Goal: Task Accomplishment & Management: Manage account settings

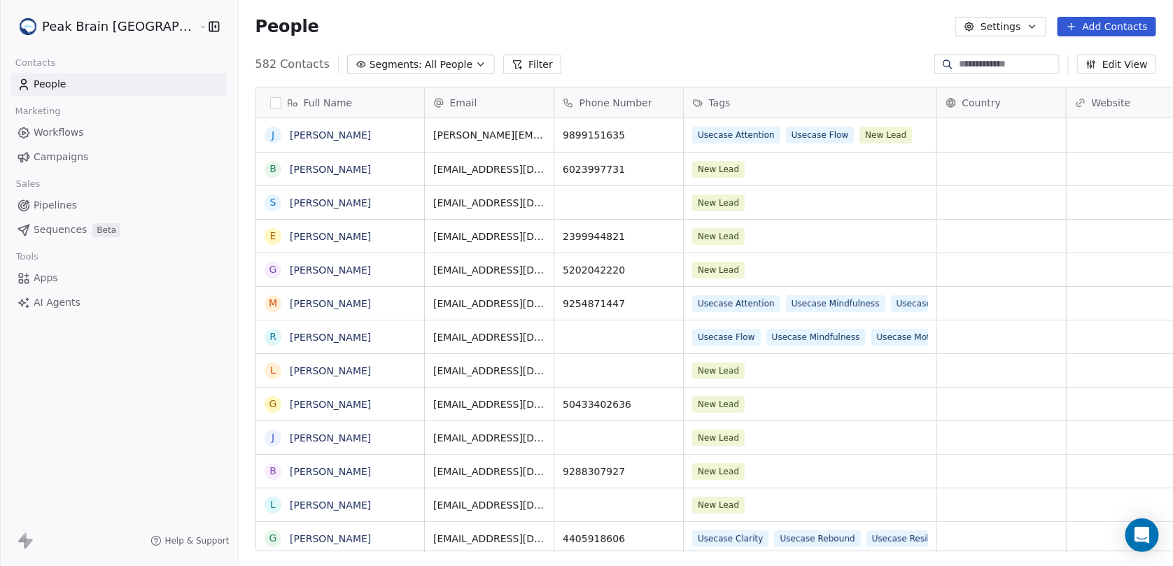
scroll to position [488, 974]
click at [125, 34] on html "Peak Brain [GEOGRAPHIC_DATA] Contacts People Marketing Workflows Campaigns Sale…" at bounding box center [586, 283] width 1173 height 566
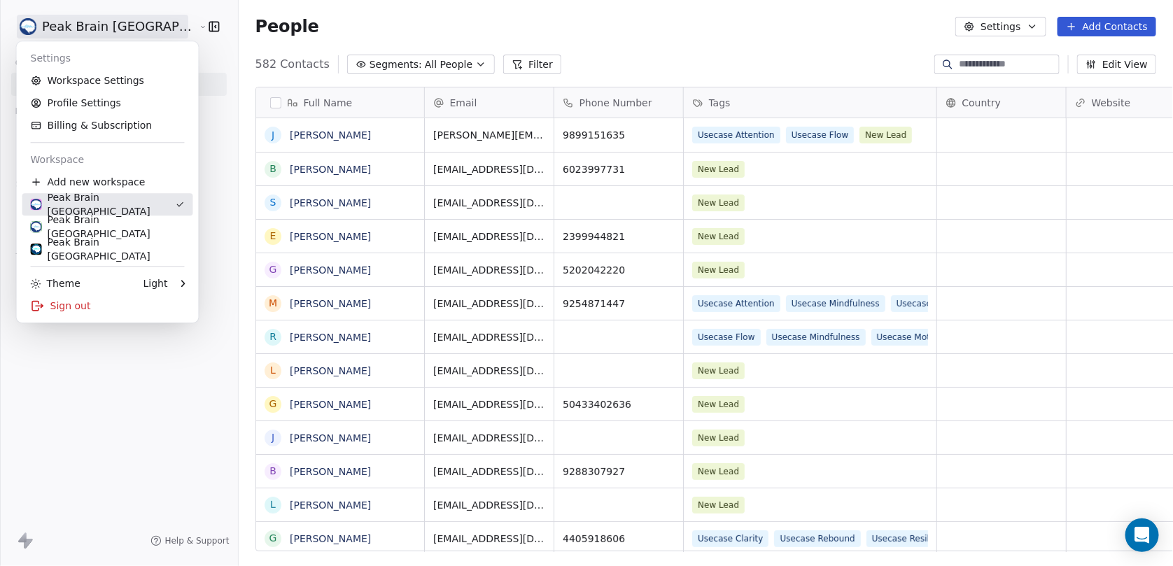
click at [97, 216] on div "Settings Workspace Settings Profile Settings Billing & Subscription Workspace A…" at bounding box center [108, 181] width 182 height 281
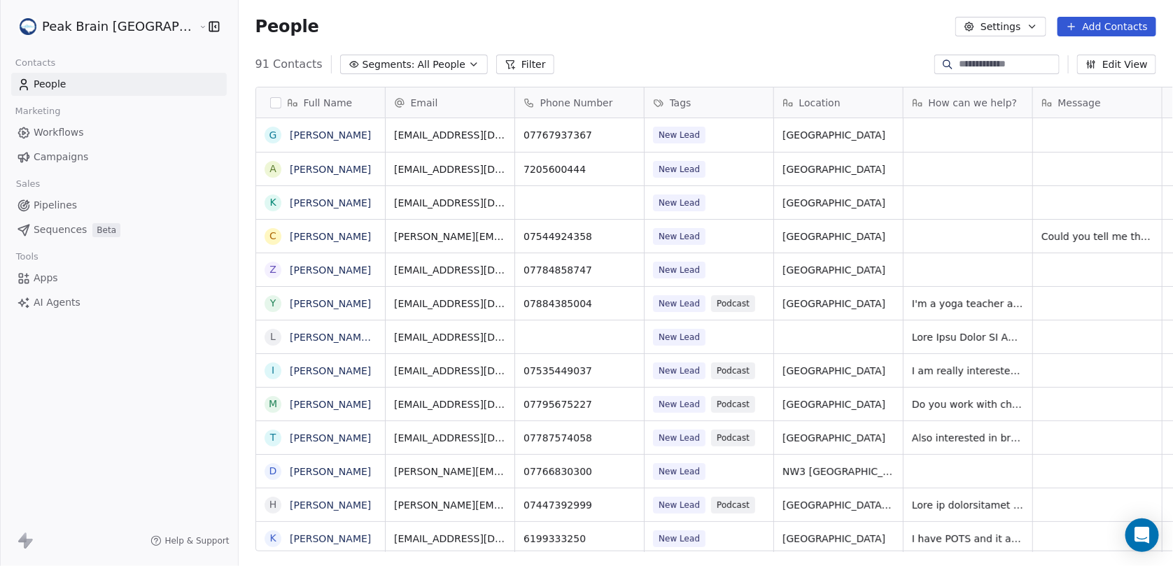
scroll to position [488, 974]
click at [62, 207] on span "Pipelines" at bounding box center [55, 205] width 43 height 15
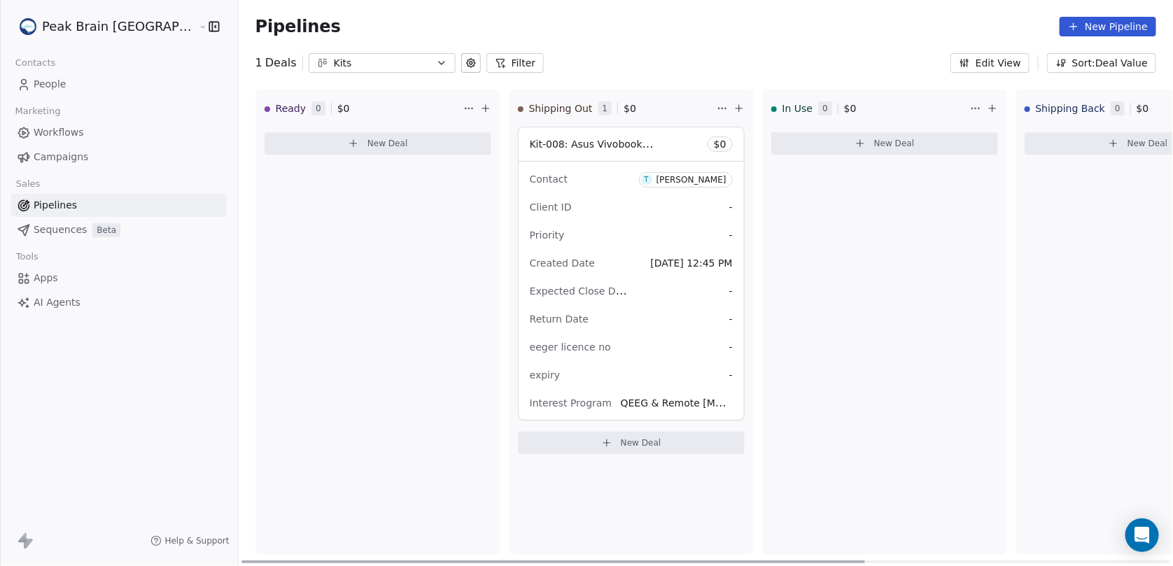
click at [618, 139] on div "Kit-008: Asus Vivobook Silver New Shipping - Gisele $ 0" at bounding box center [631, 144] width 225 height 34
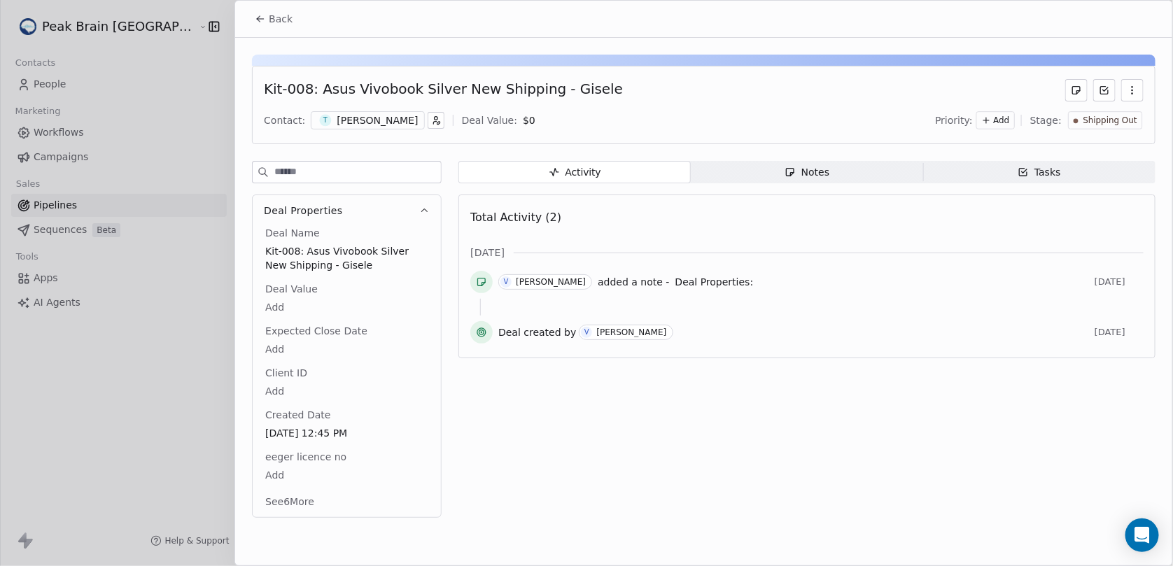
click at [1139, 93] on button "button" at bounding box center [1133, 90] width 22 height 22
click at [1083, 118] on div "Delete" at bounding box center [1092, 120] width 94 height 22
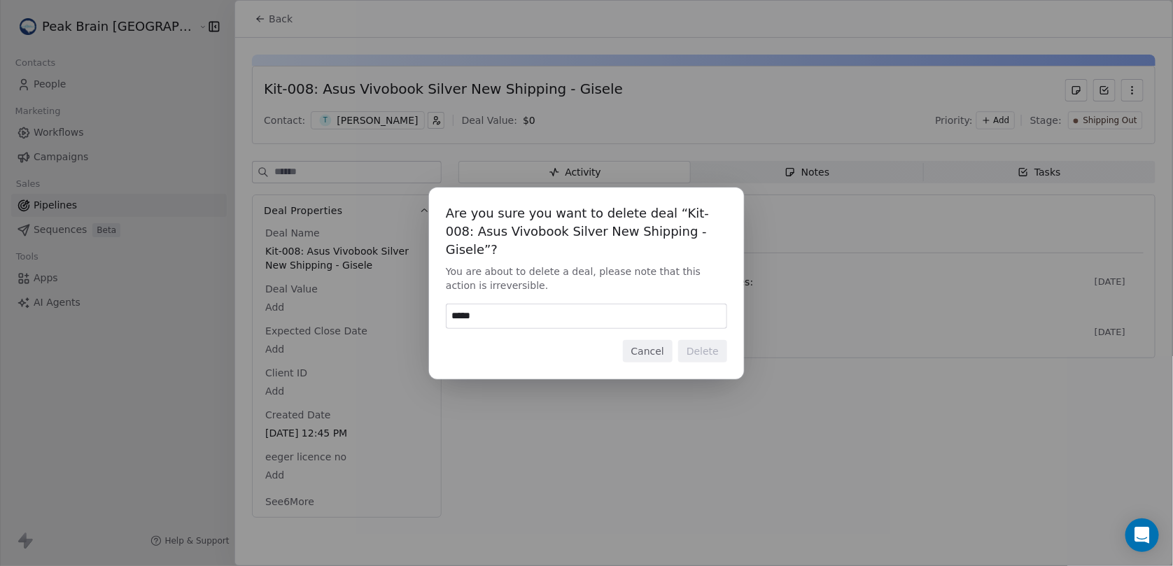
type input "******"
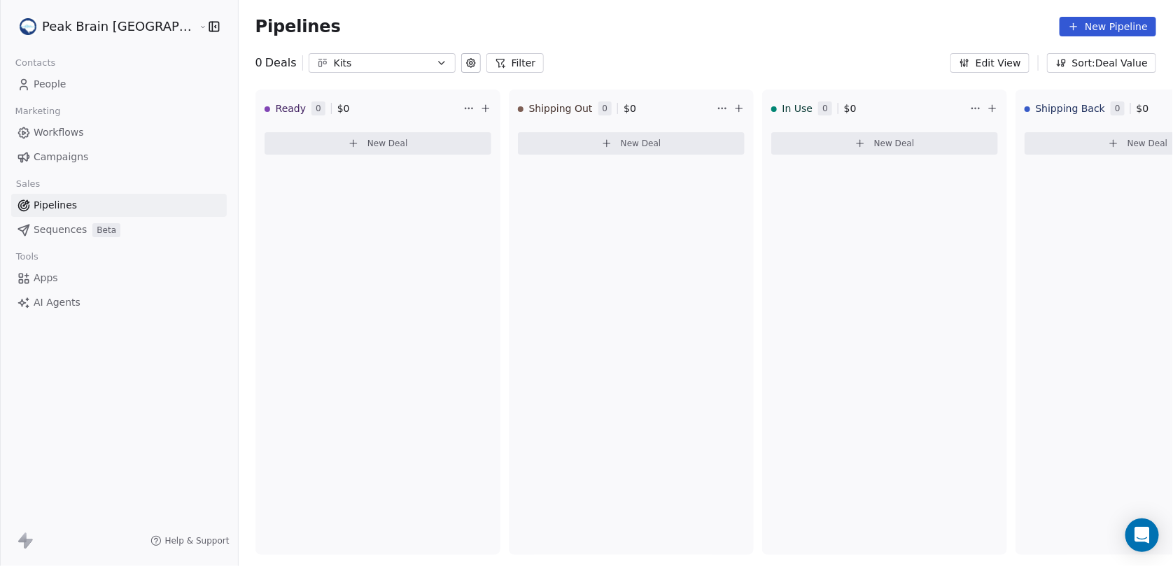
click at [62, 88] on span "People" at bounding box center [50, 84] width 33 height 15
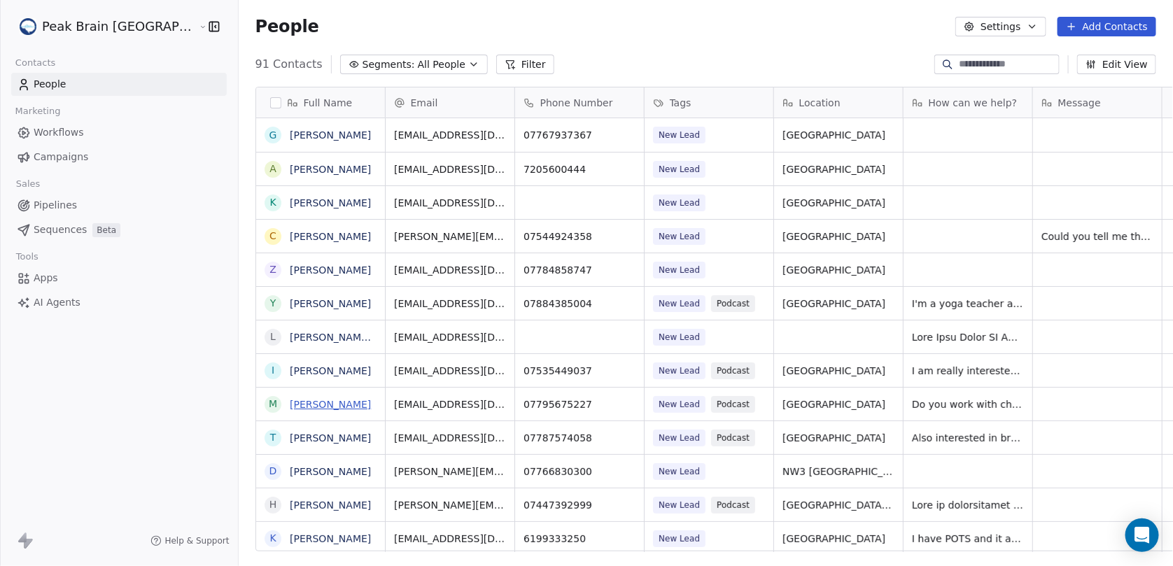
scroll to position [488, 974]
